Goal: Check status: Check status

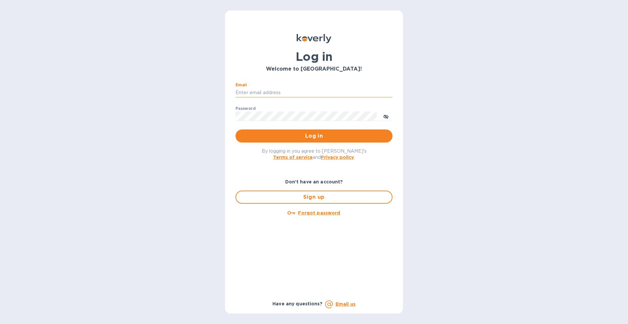
click at [288, 93] on input "Email" at bounding box center [313, 93] width 157 height 10
type input "[EMAIL_ADDRESS][DOMAIN_NAME]"
click at [322, 135] on span "Log in" at bounding box center [314, 136] width 146 height 8
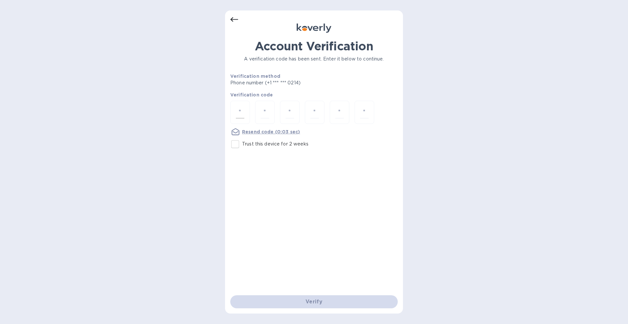
click at [242, 118] on input "number" at bounding box center [240, 112] width 9 height 12
type input "3"
type input "1"
type input "2"
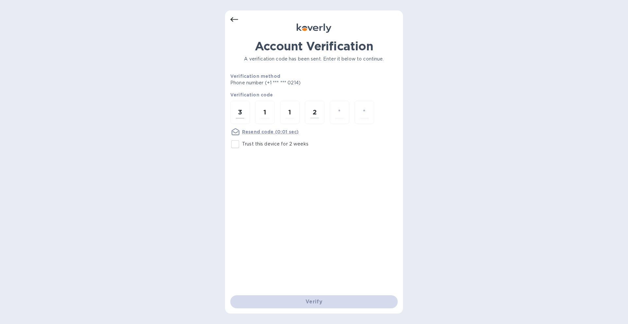
type input "2"
type input "3"
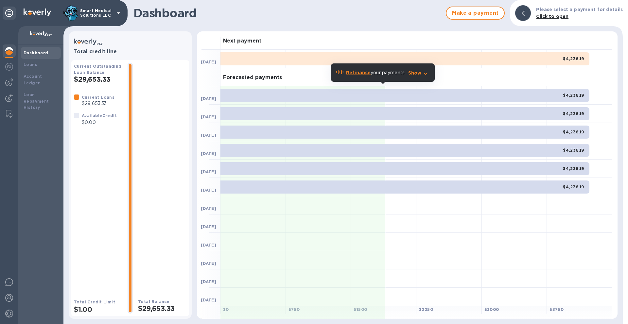
click at [357, 71] on b "Refinance" at bounding box center [358, 72] width 25 height 5
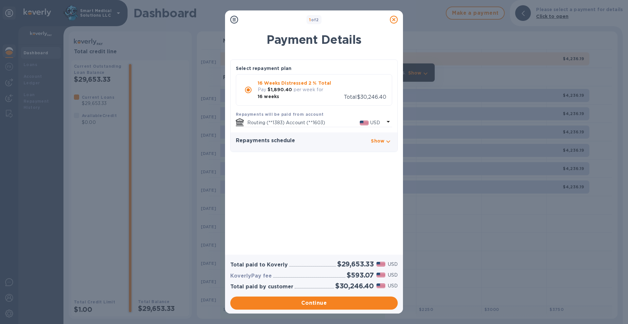
click at [378, 143] on p "Show" at bounding box center [377, 141] width 13 height 7
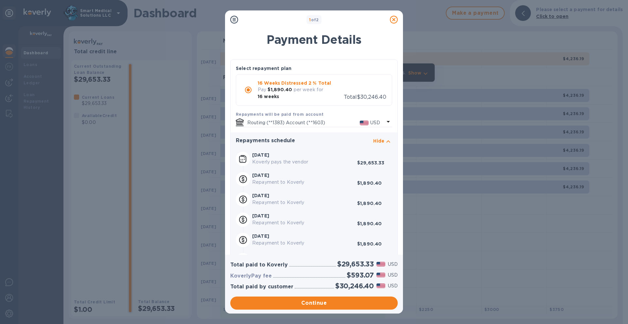
click at [394, 20] on icon at bounding box center [394, 20] width 8 height 8
